Goal: Transaction & Acquisition: Purchase product/service

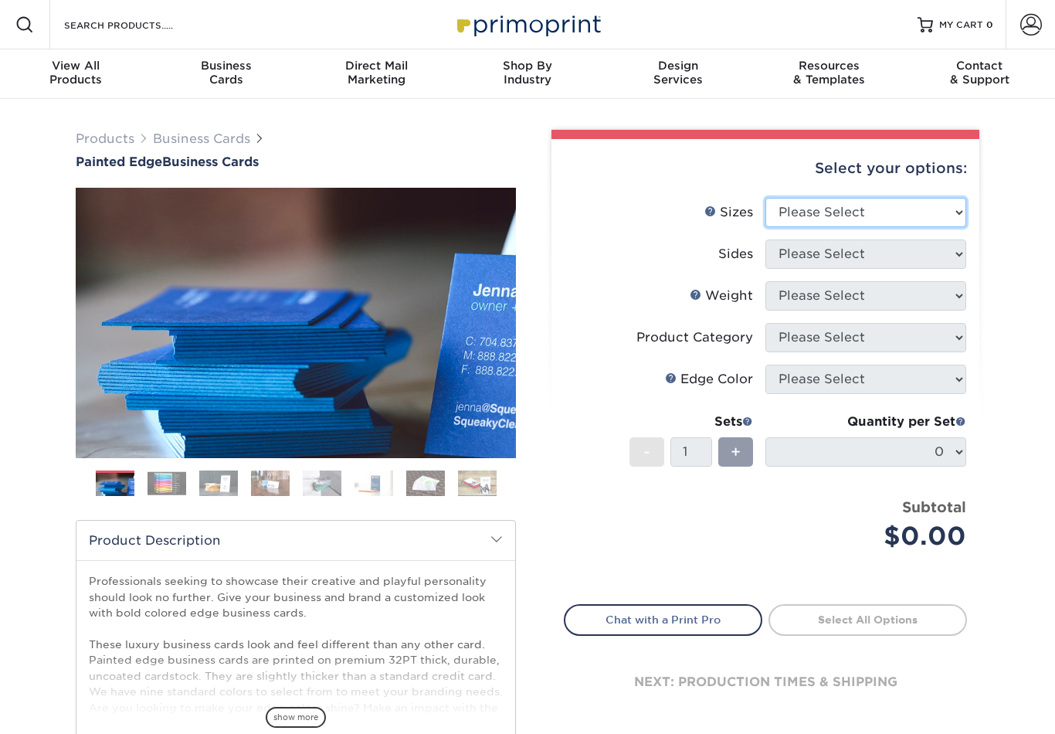
click at [922, 216] on select "Please Select 2" x 3.5" - Standard 2.125" x 3.375" - European 2.5" x 2.5" - Squ…" at bounding box center [866, 212] width 201 height 29
select select "2.00x3.50"
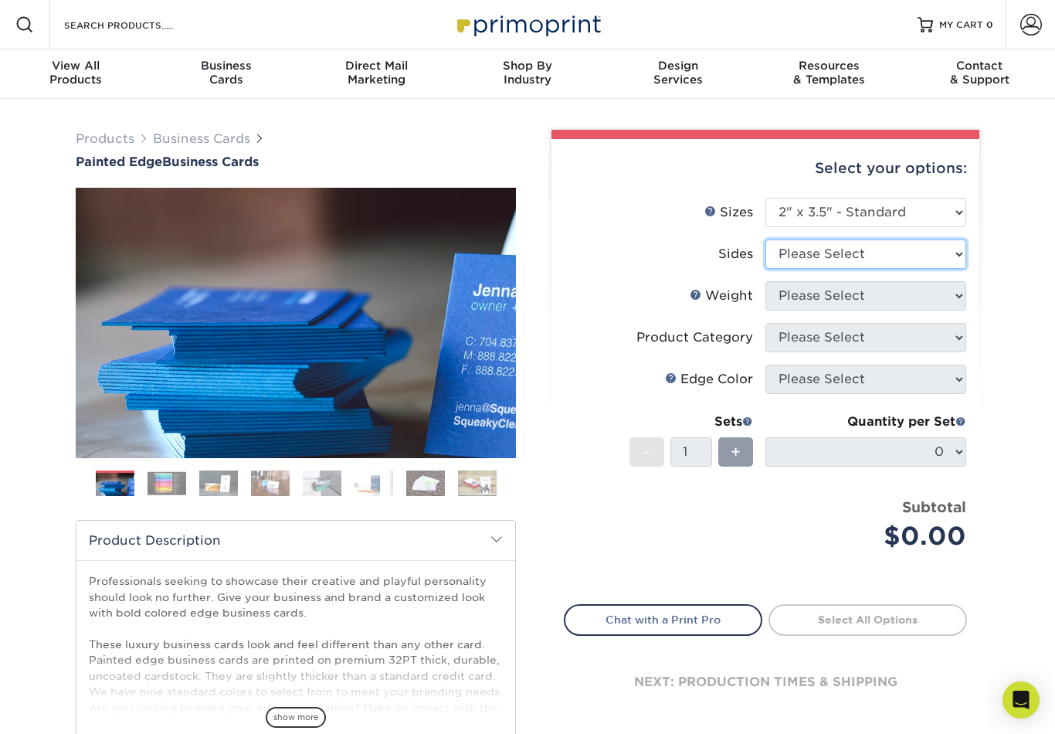
click at [922, 263] on select "Please Select Print Both Sides Print Front Only" at bounding box center [866, 253] width 201 height 29
select select "13abbda7-1d64-4f25-8bb2-c179b224825d"
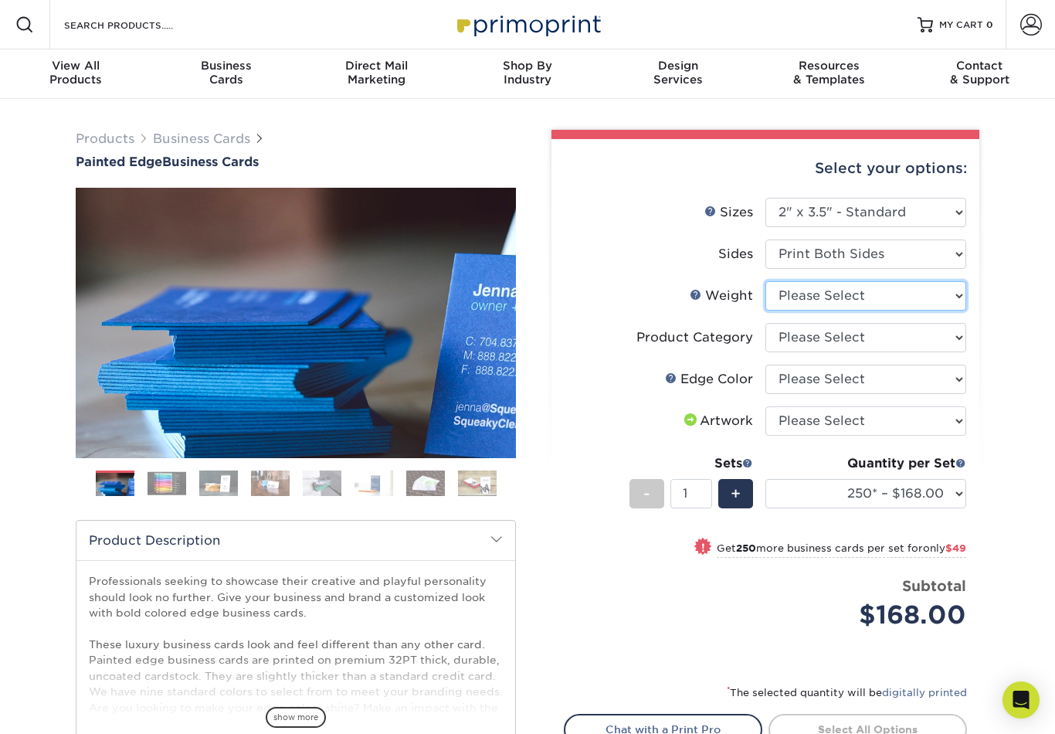
click at [934, 296] on select "Please Select 32PTUC" at bounding box center [866, 295] width 201 height 29
select select "32PTUC"
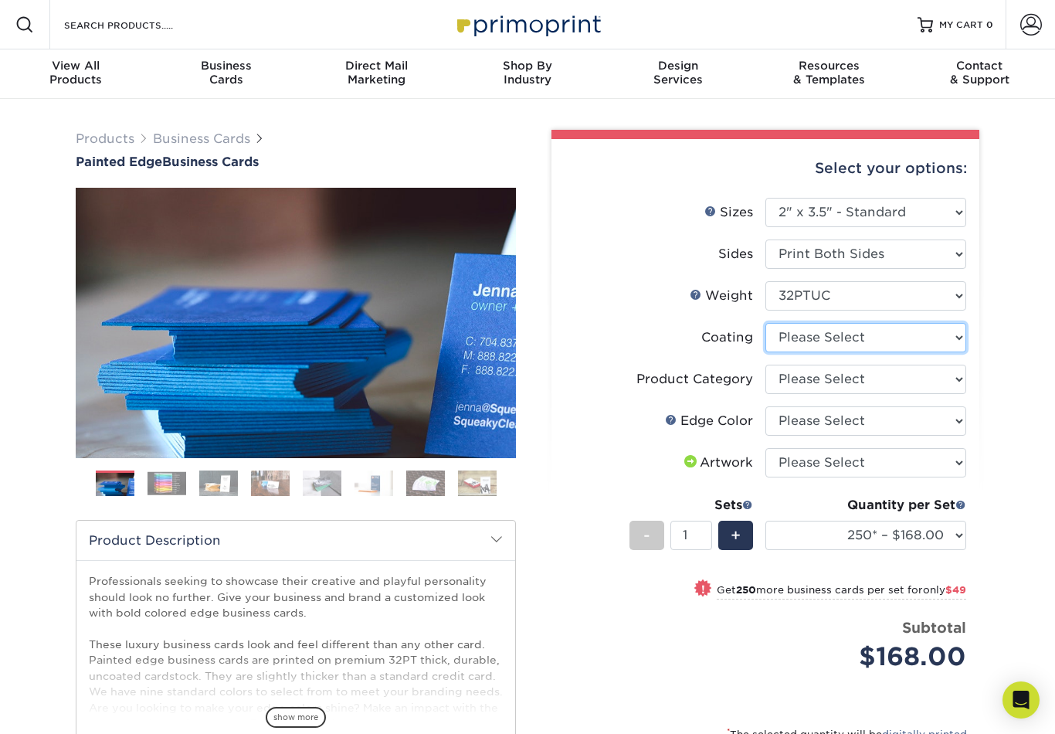
click at [915, 345] on select at bounding box center [866, 337] width 201 height 29
select select "3e7618de-abca-4bda-9f97-8b9129e913d8"
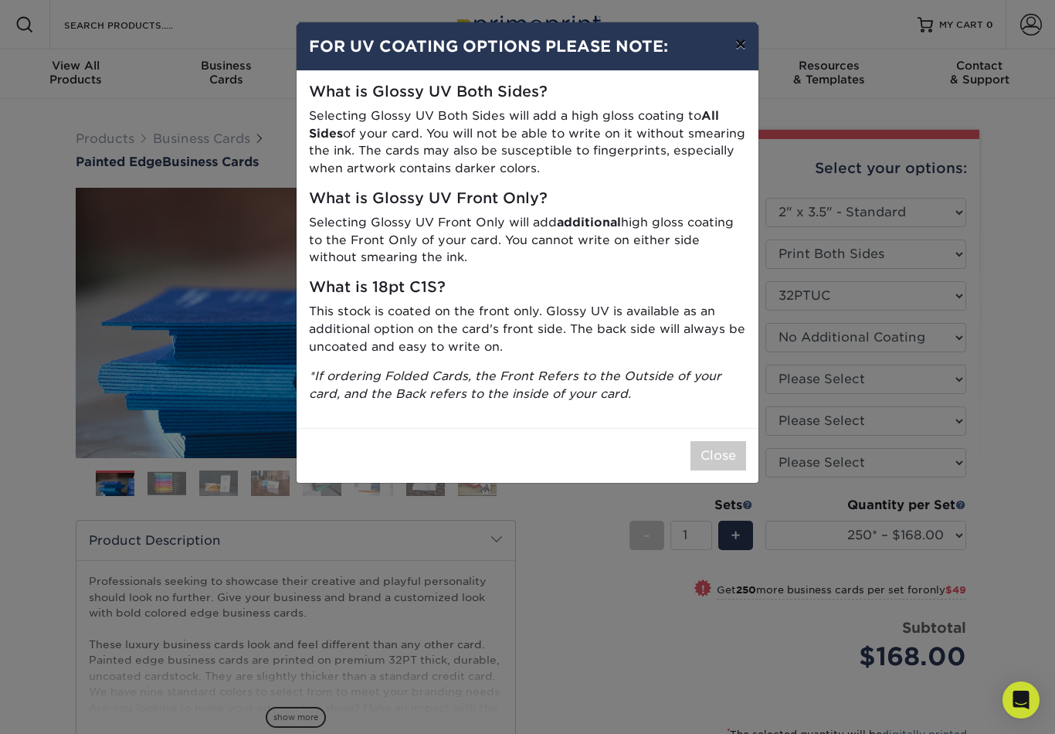
click at [740, 45] on button "×" at bounding box center [741, 43] width 36 height 43
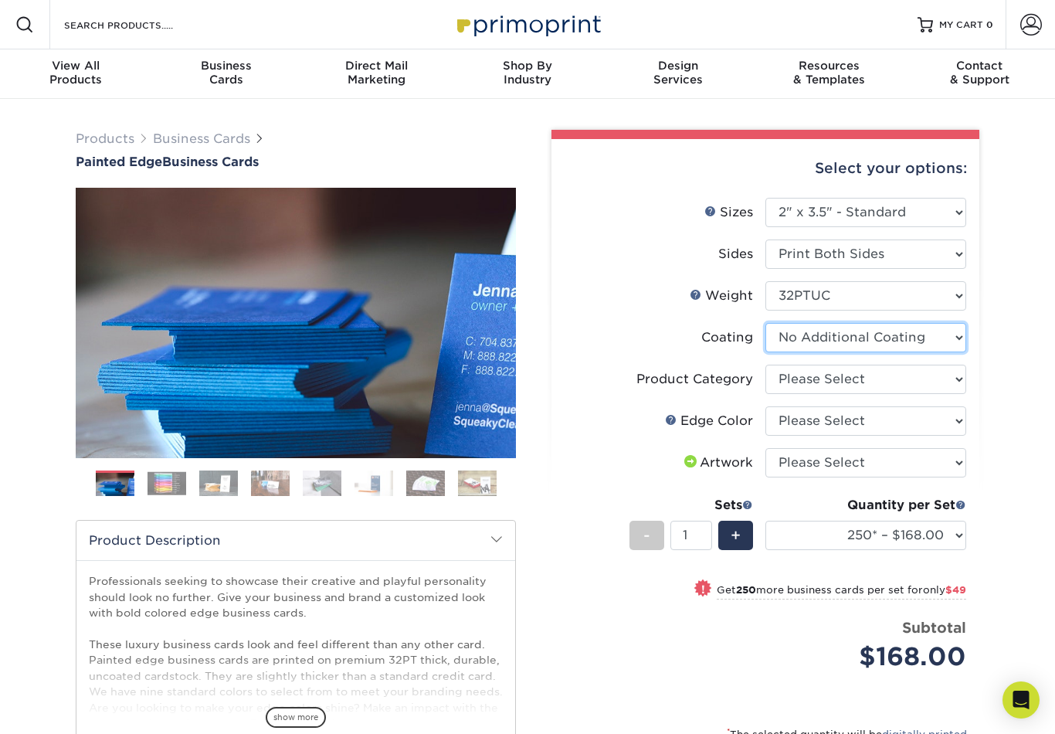
click at [909, 349] on select at bounding box center [866, 337] width 201 height 29
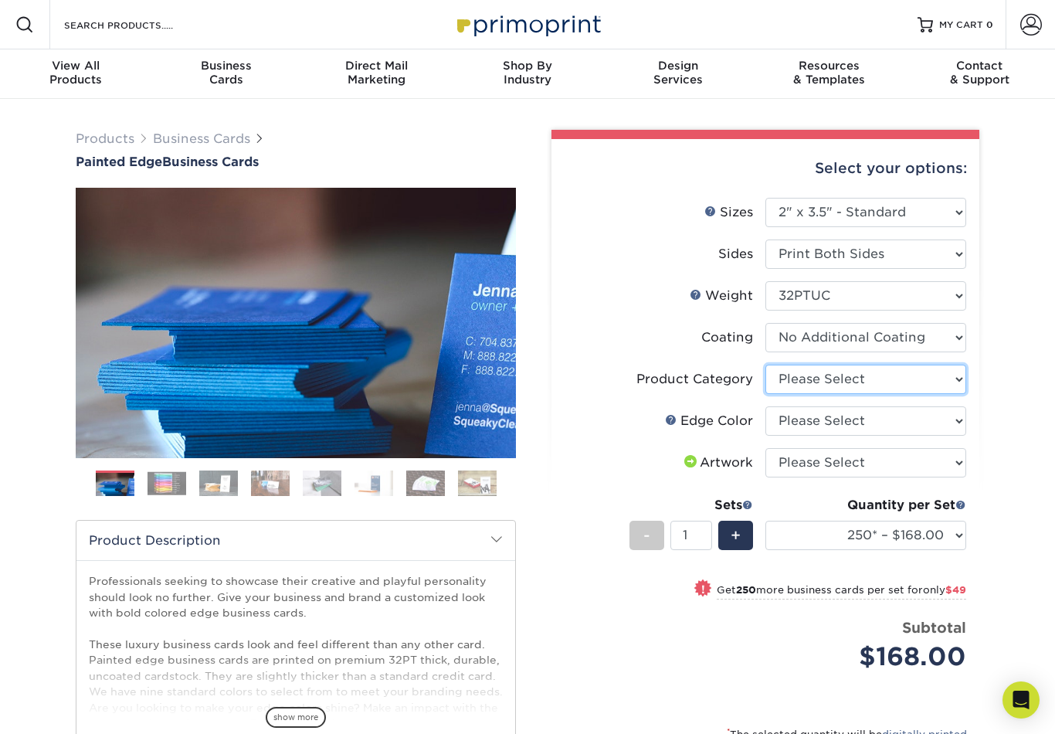
click at [912, 383] on select "Please Select Business Cards" at bounding box center [866, 379] width 201 height 29
select select "3b5148f1-0588-4f88-a218-97bcfdce65c1"
click at [919, 421] on select "Please Select Charcoal Black Brown Blue Pearlescent Blue Pearlescent Gold Pearl…" at bounding box center [866, 420] width 201 height 29
select select "84f43a64-87e1-46ad-aba1-d69946adcbfc"
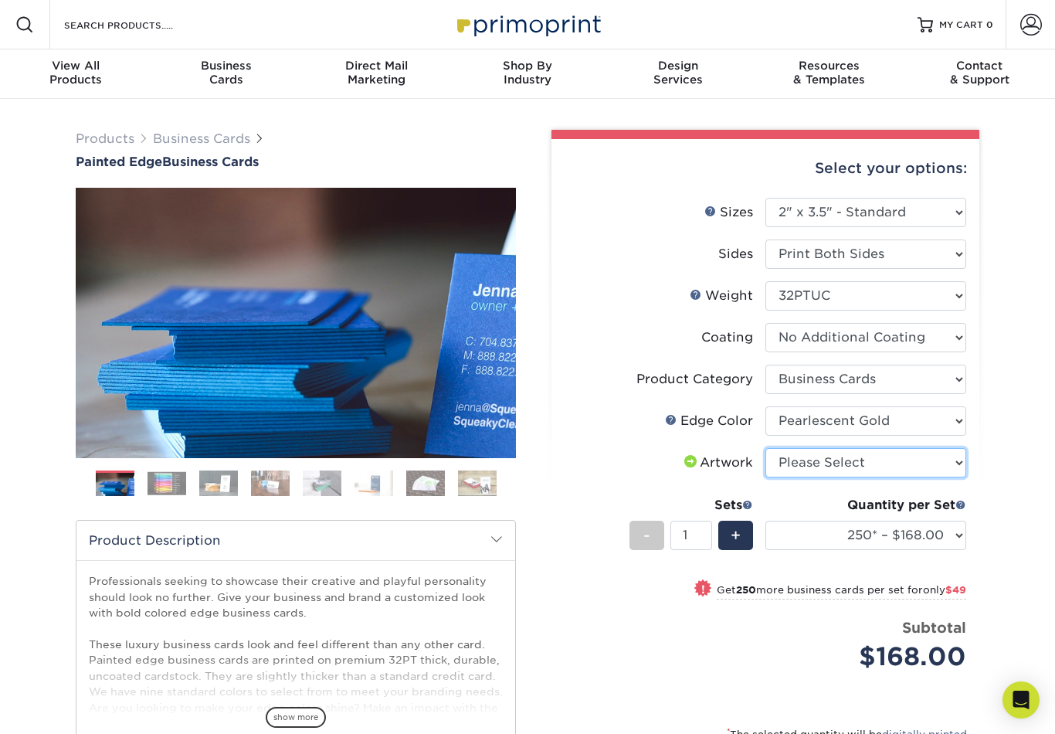
click at [925, 474] on select "Please Select I will upload files I need a design - $100" at bounding box center [866, 462] width 201 height 29
select select "upload"
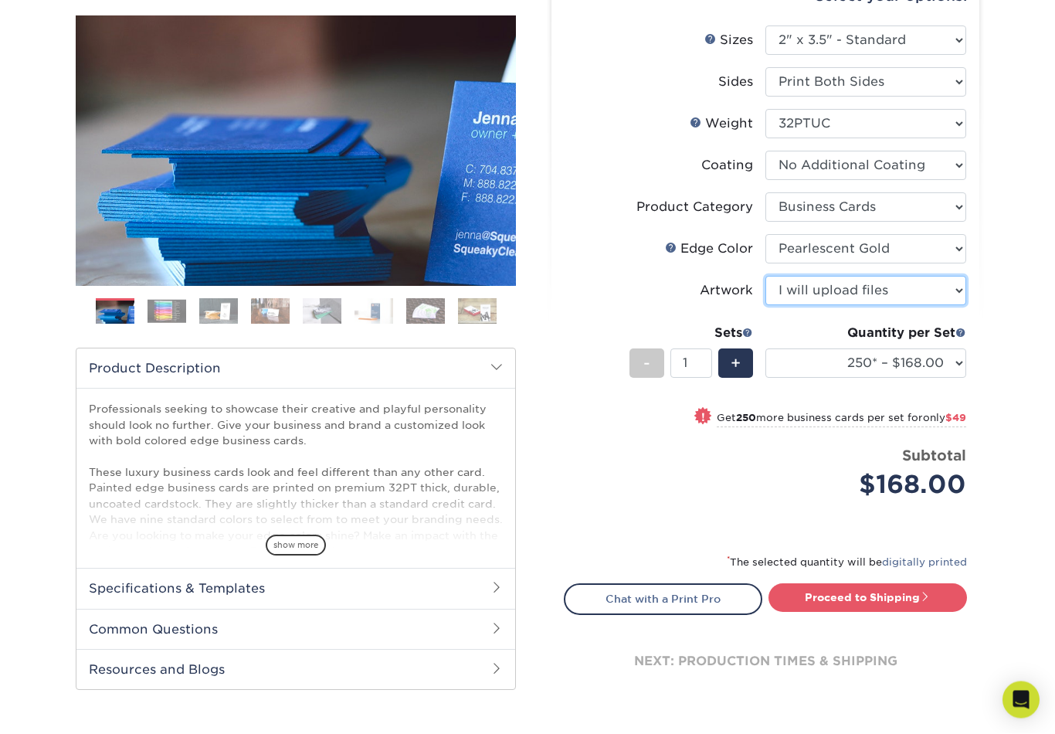
scroll to position [172, 0]
click at [507, 365] on h2 "Product Description" at bounding box center [295, 367] width 439 height 39
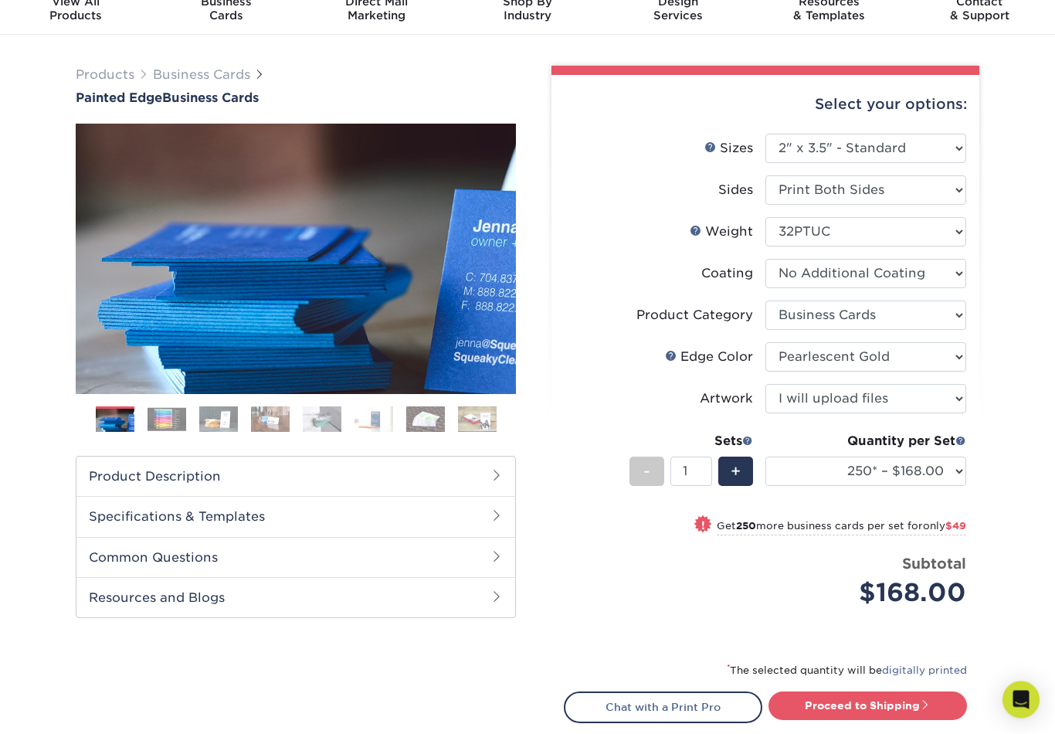
scroll to position [148, 0]
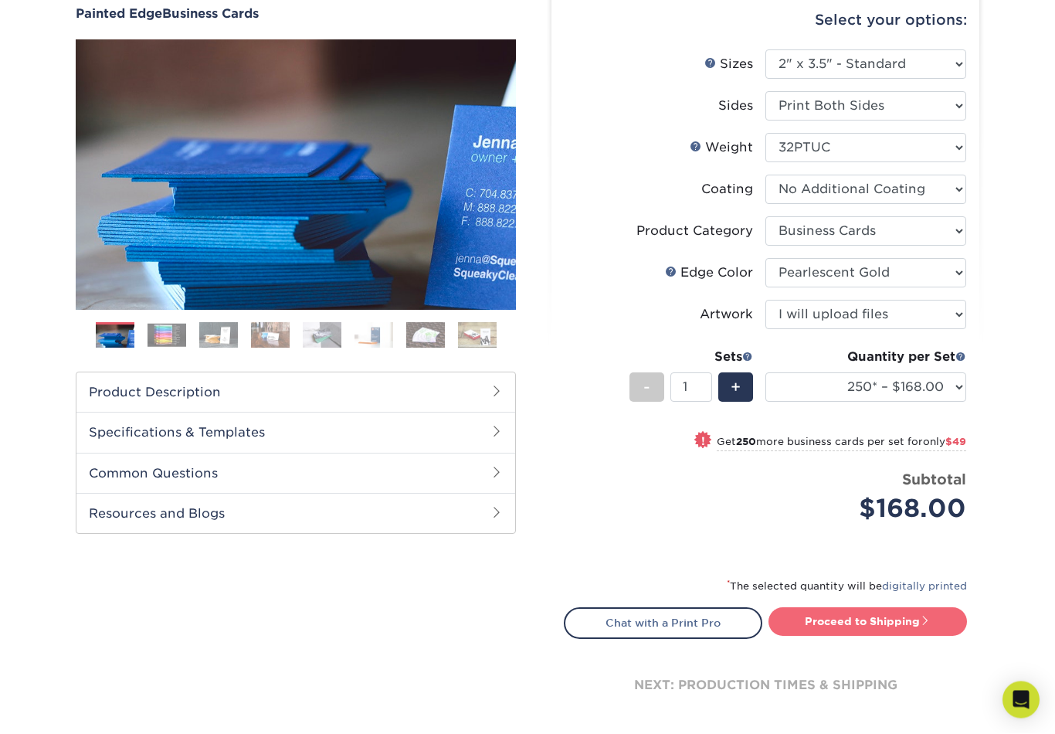
click at [861, 630] on link "Proceed to Shipping" at bounding box center [868, 622] width 199 height 28
type input "Set 1"
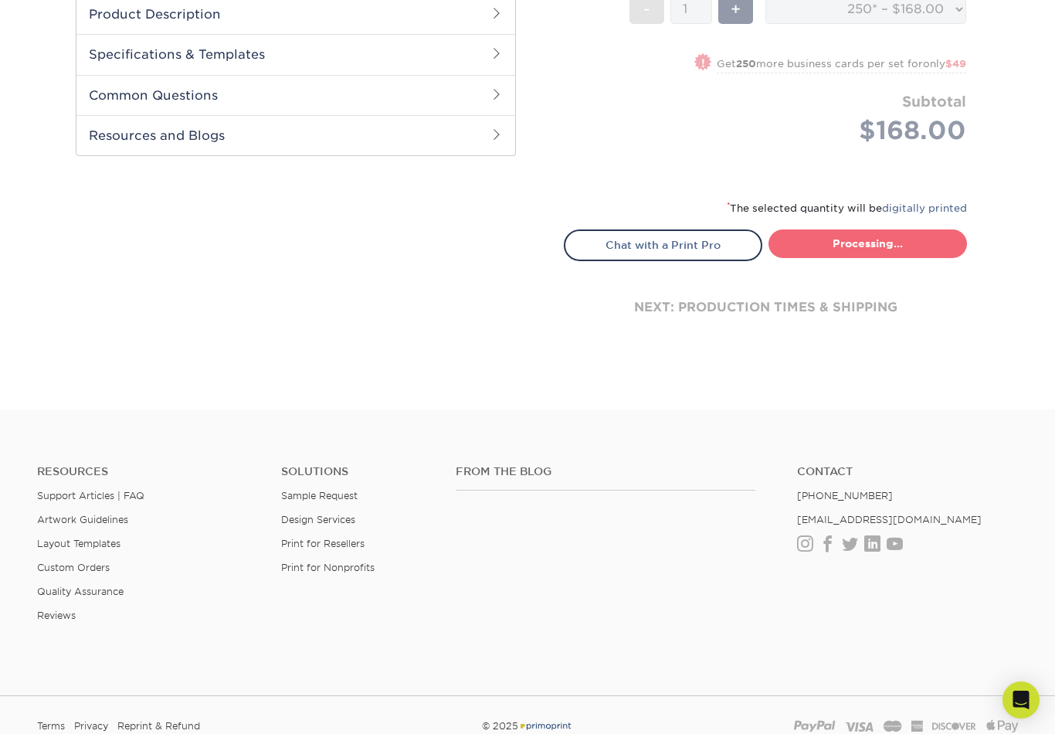
select select "b1d50ed3-fc81-464d-a1d8-d1915fbce704"
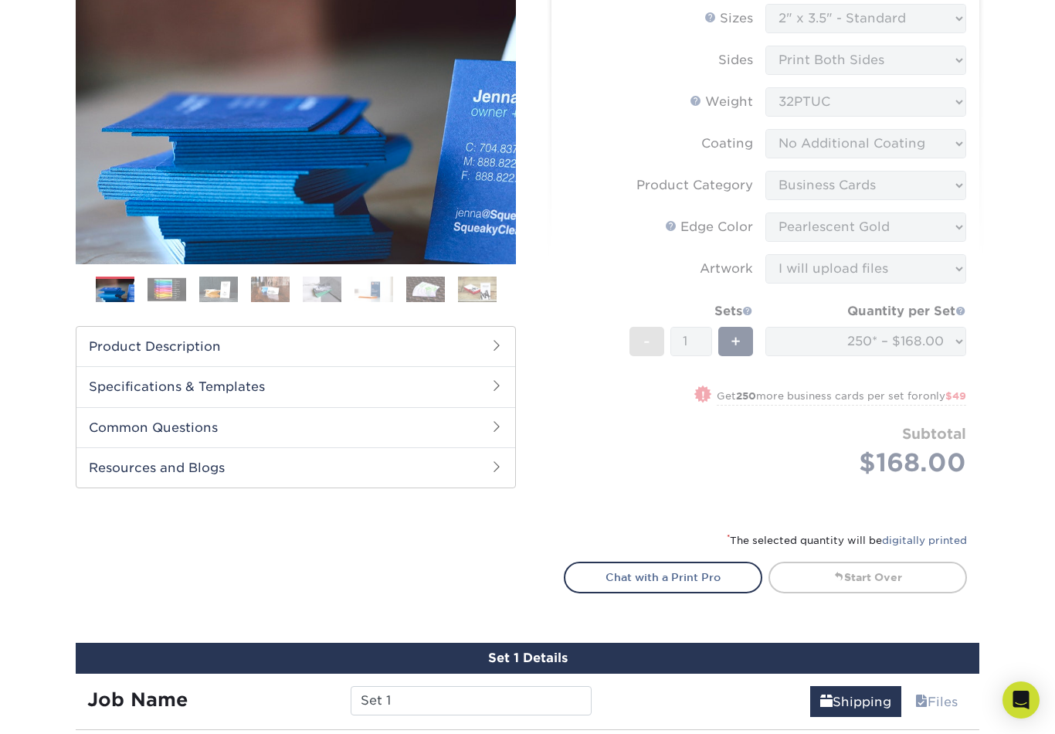
scroll to position [0, 0]
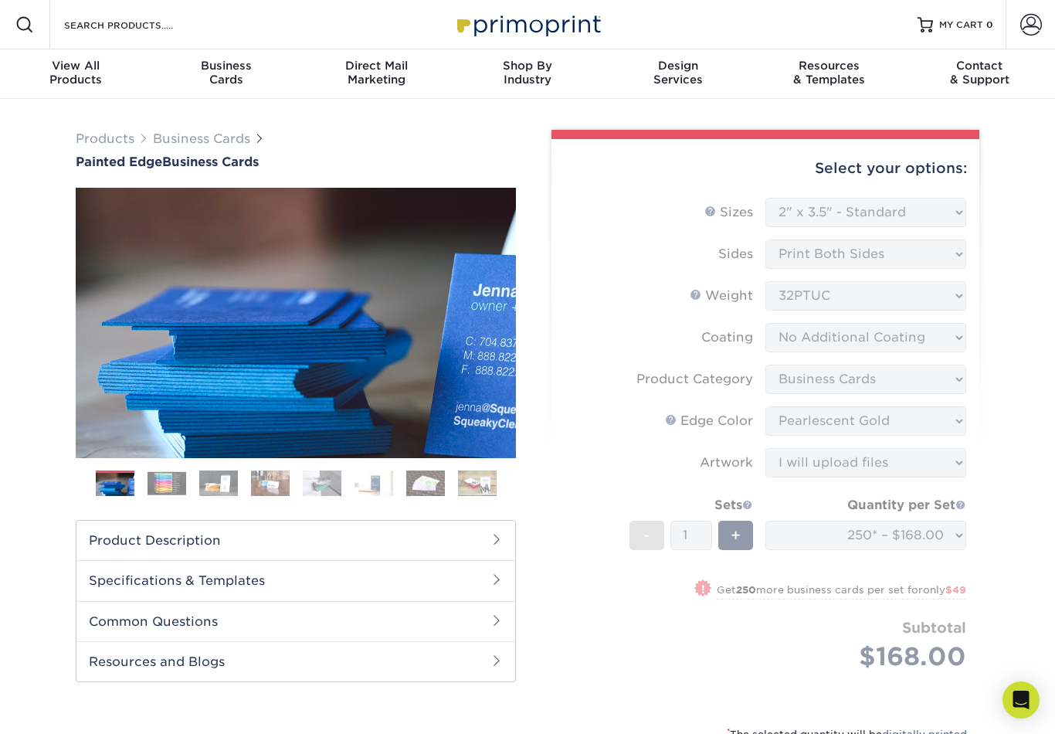
click at [905, 467] on form "Sizes Help Sizes Please Select 2" x 3.5" - Standard 2.125" x 3.375" - European …" at bounding box center [765, 452] width 403 height 509
